Goal: Information Seeking & Learning: Learn about a topic

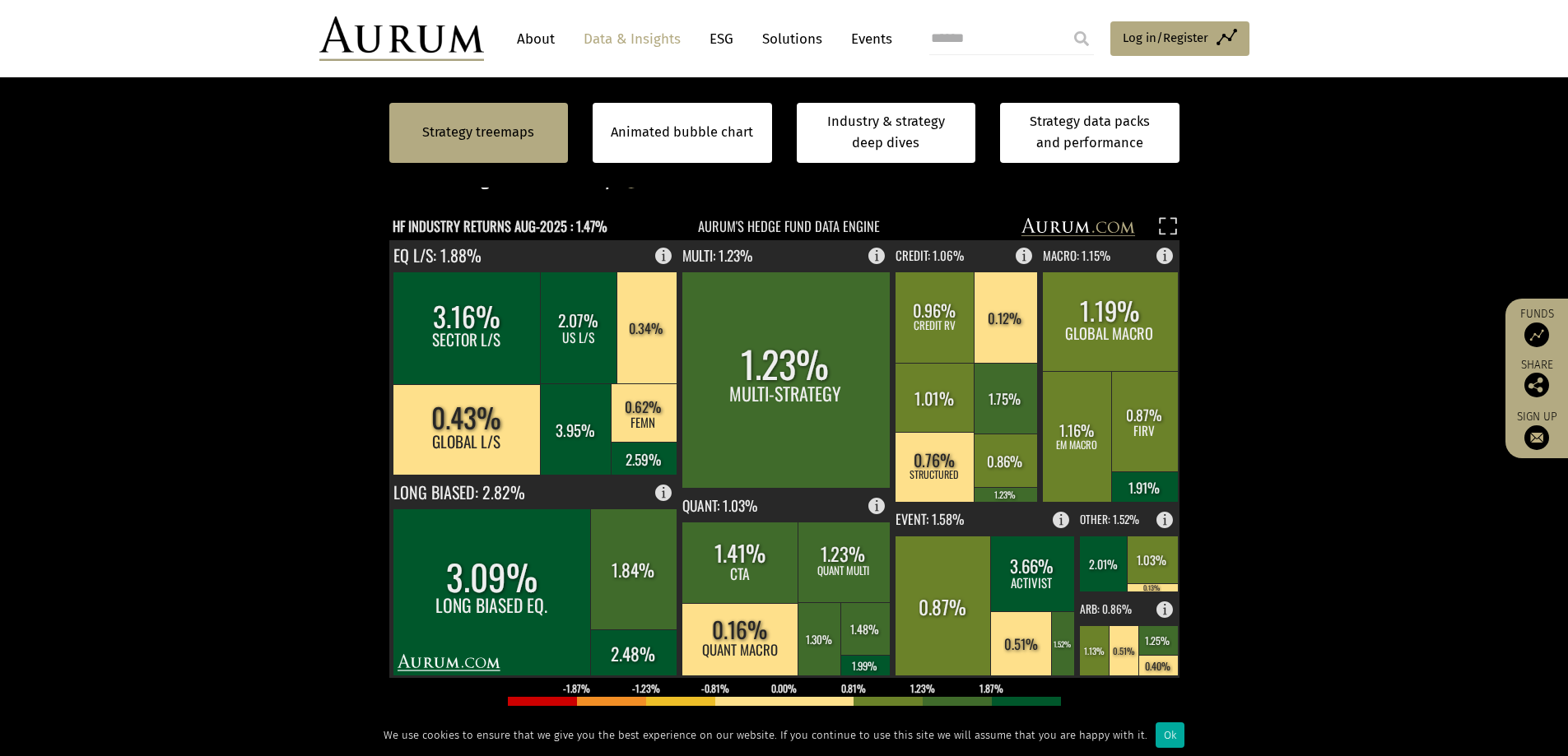
scroll to position [384, 0]
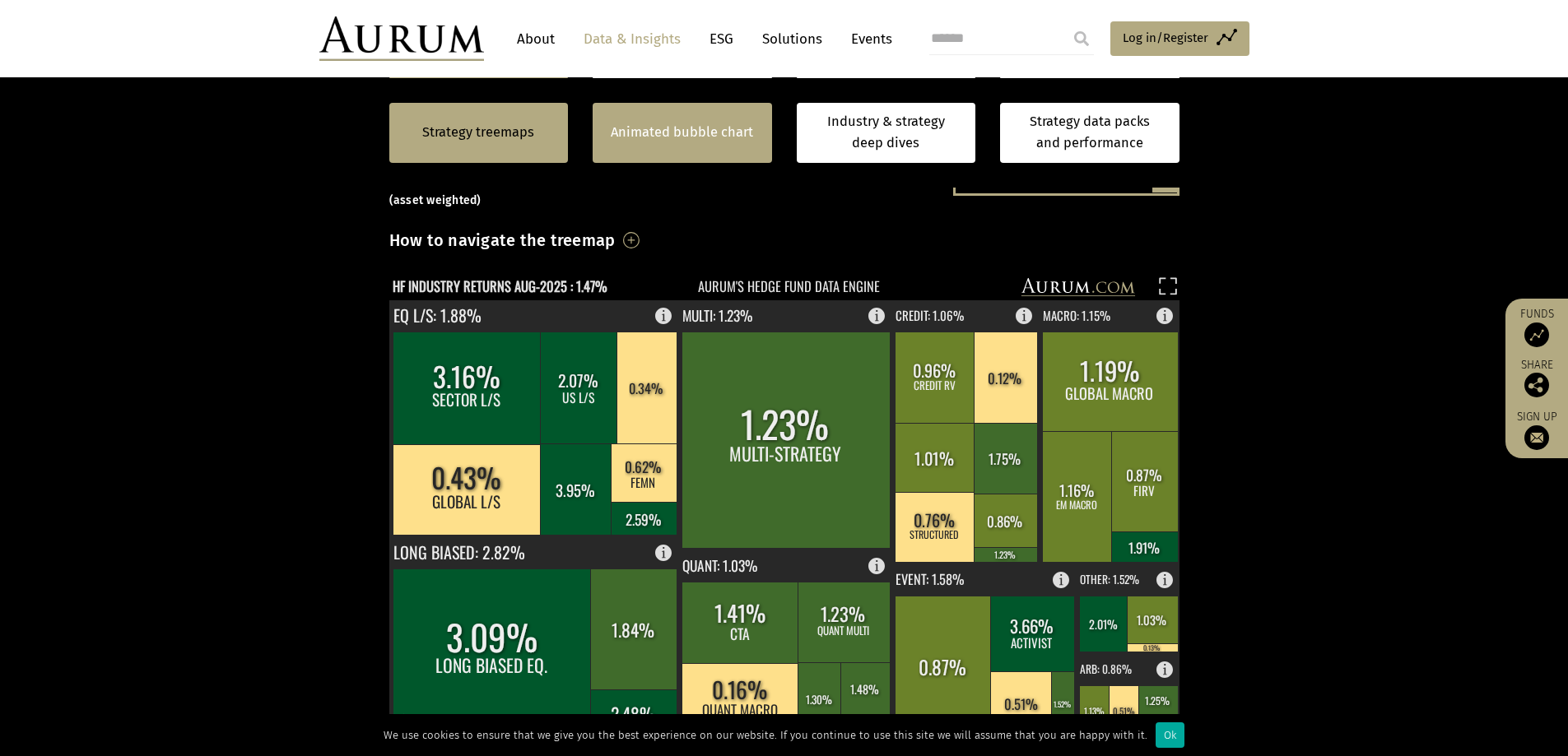
click at [664, 137] on link "Animated bubble chart" at bounding box center [681, 132] width 142 height 21
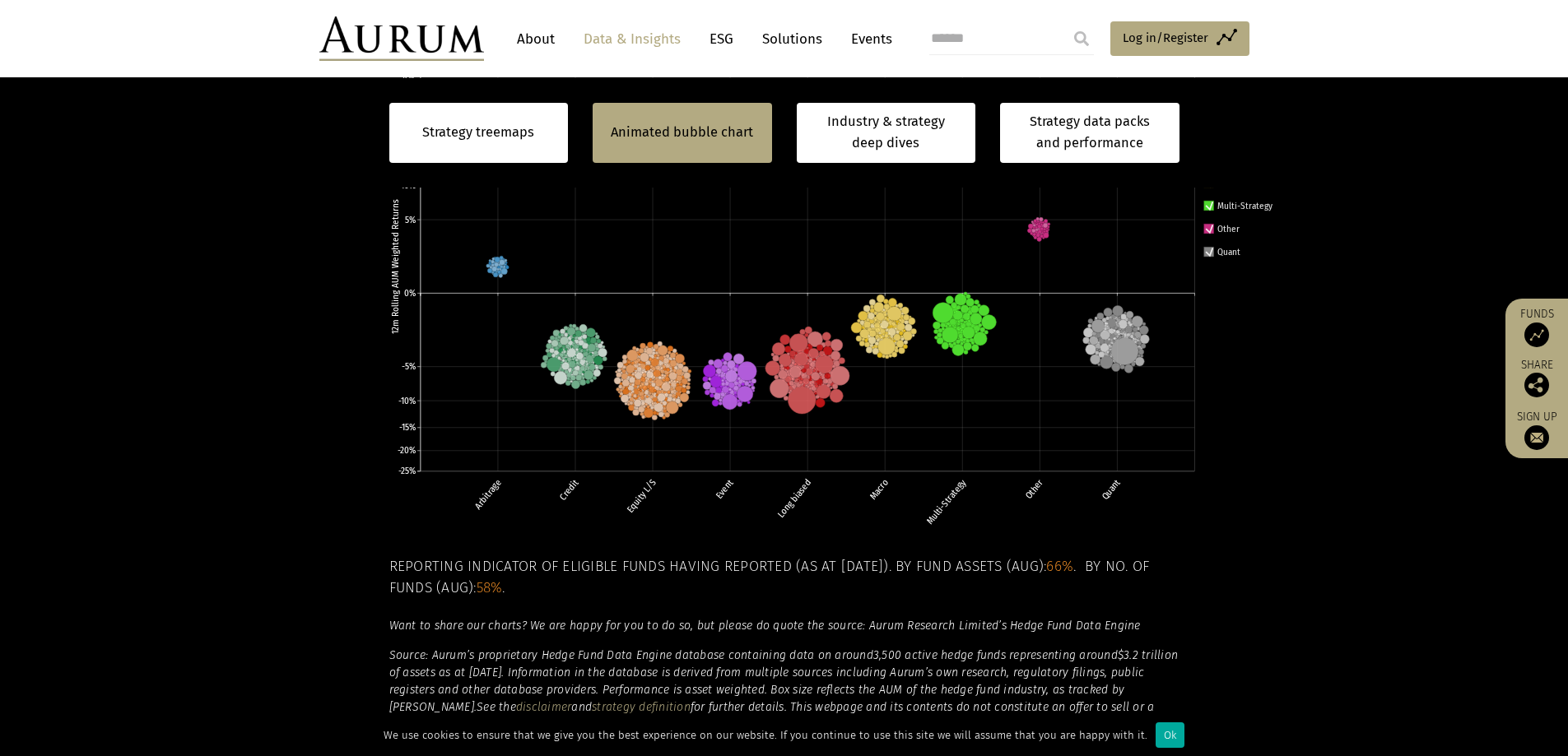
scroll to position [633, 0]
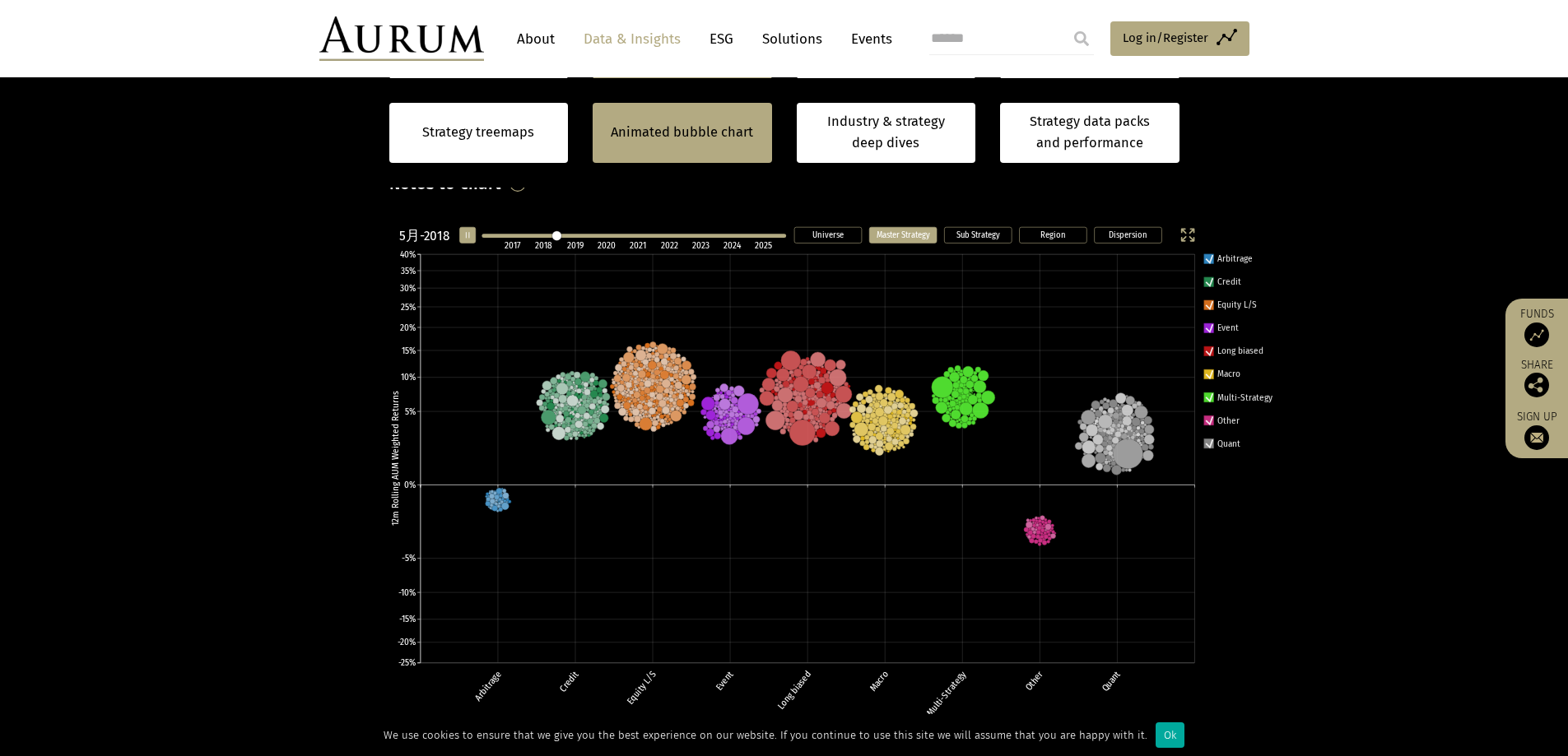
scroll to position [441, 0]
